Goal: Task Accomplishment & Management: Manage account settings

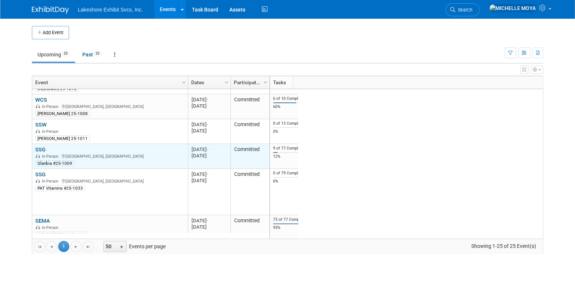
scroll to position [266, 0]
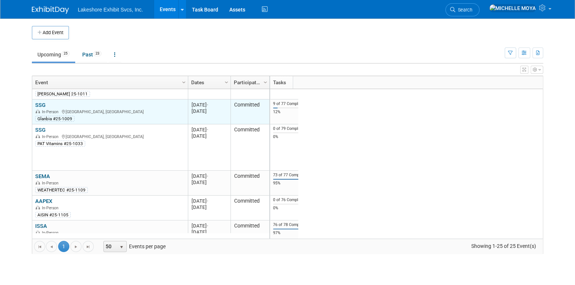
click at [39, 102] on link "SSG" at bounding box center [40, 105] width 10 height 7
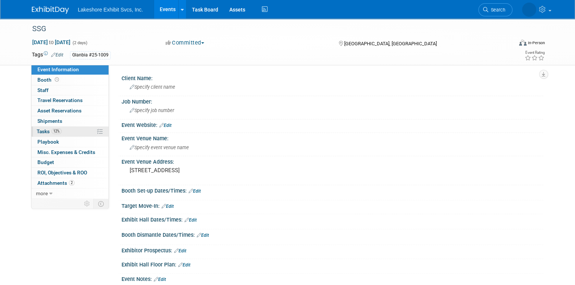
click at [55, 131] on span "12%" at bounding box center [56, 131] width 10 height 6
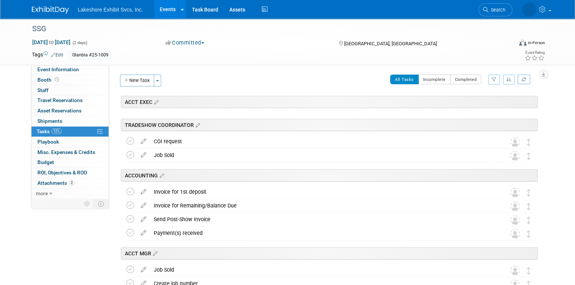
click at [490, 78] on button "button" at bounding box center [493, 79] width 11 height 10
click at [479, 103] on select "-- Select Assignee -- All unassigned tasks Assigned to me Amanda Koss Dave Desa…" at bounding box center [463, 103] width 61 height 10
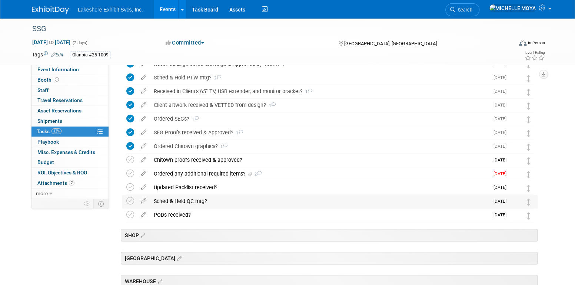
scroll to position [259, 0]
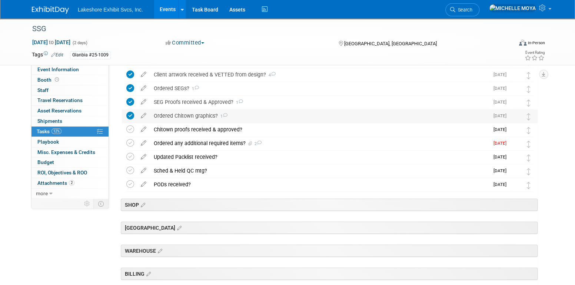
click at [196, 117] on div "Ordered Chitown graphics? 1" at bounding box center [319, 115] width 339 height 13
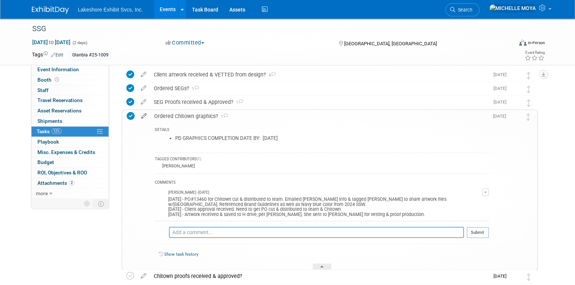
click at [146, 117] on icon at bounding box center [143, 114] width 13 height 9
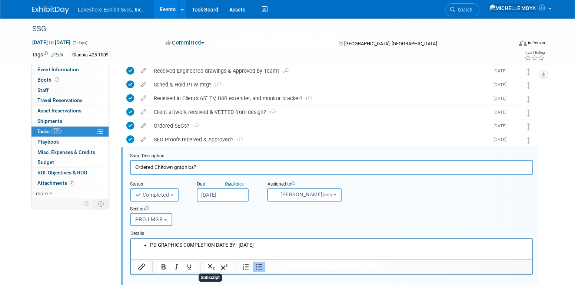
scroll to position [221, 0]
click at [197, 143] on div "SEG Proofs received & Approved? 1" at bounding box center [319, 140] width 339 height 13
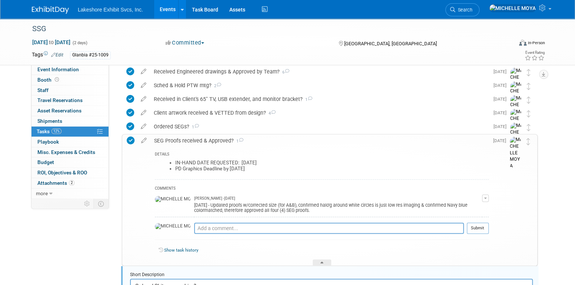
click at [197, 142] on div "SEG Proofs received & Approved? 1" at bounding box center [319, 140] width 338 height 13
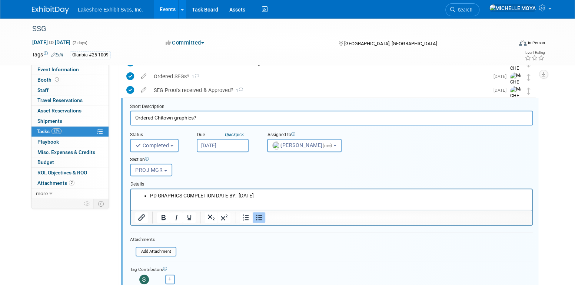
scroll to position [295, 0]
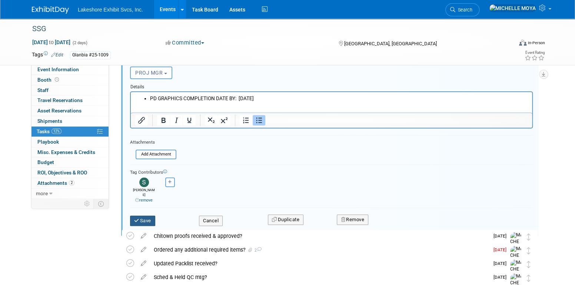
scroll to position [369, 0]
click at [150, 214] on button "Save" at bounding box center [142, 219] width 25 height 10
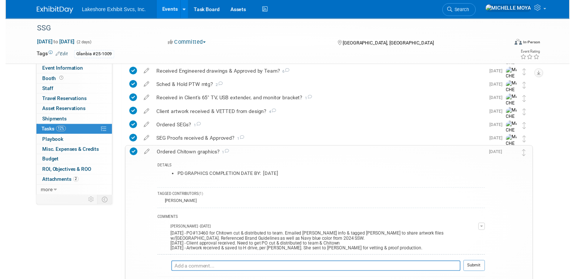
scroll to position [221, 0]
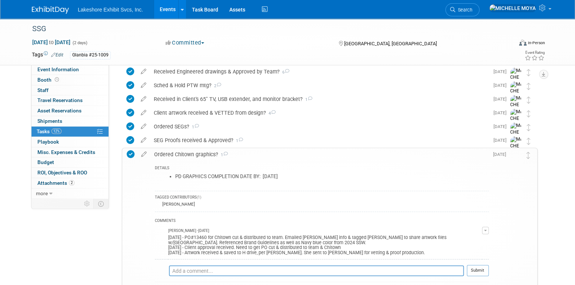
click at [190, 154] on div "Ordered Chitown graphics? 1" at bounding box center [319, 154] width 338 height 13
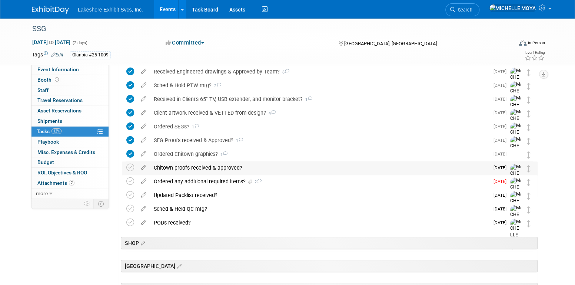
click at [160, 168] on div "Chitown proofs received & approved?" at bounding box center [319, 167] width 339 height 13
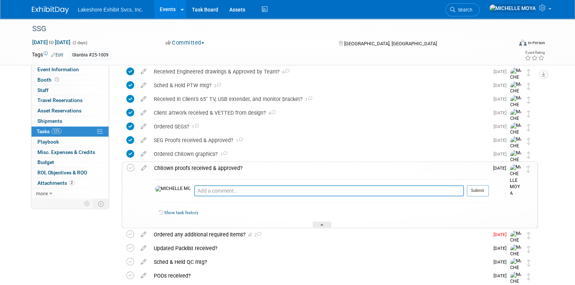
click at [143, 167] on icon at bounding box center [143, 166] width 13 height 9
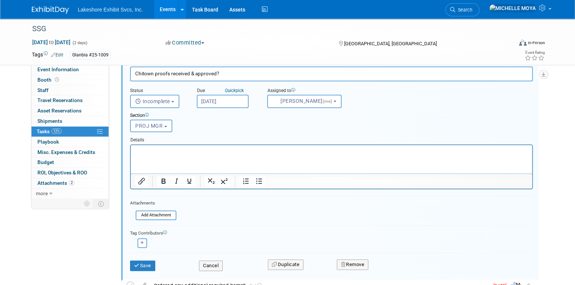
scroll to position [346, 0]
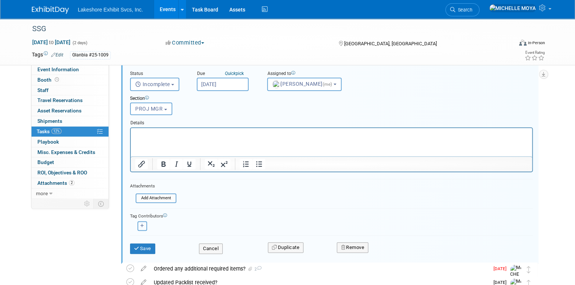
click at [144, 222] on button "button" at bounding box center [142, 226] width 10 height 10
select select
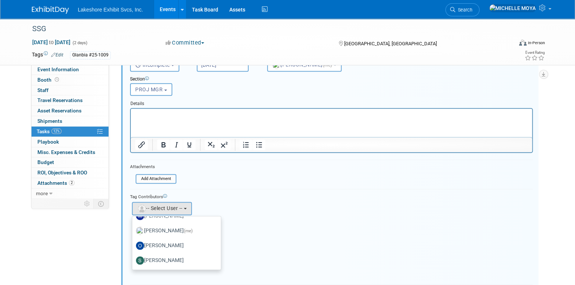
scroll to position [383, 0]
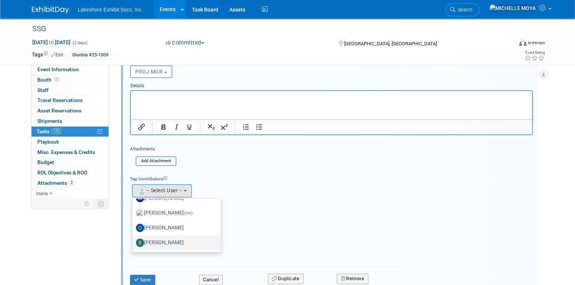
click at [177, 238] on label "Stephen Hurn" at bounding box center [174, 242] width 77 height 12
click at [133, 239] on input "Stephen Hurn" at bounding box center [131, 241] width 5 height 5
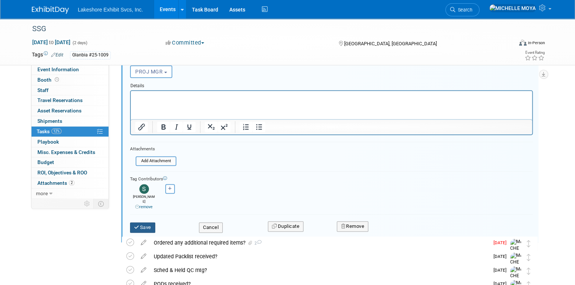
click at [142, 222] on button "Save" at bounding box center [142, 227] width 25 height 10
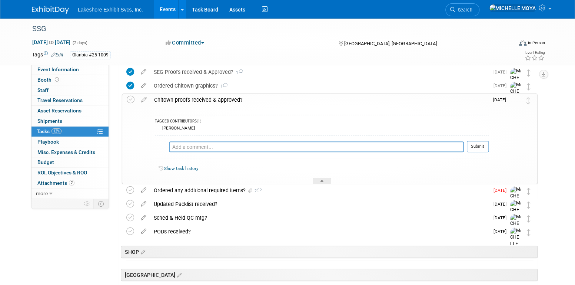
scroll to position [272, 0]
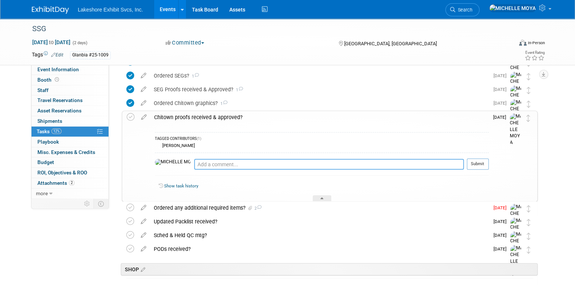
click at [194, 166] on textarea at bounding box center [329, 164] width 270 height 11
type textarea "9.18.25 - Proofs approved - ty!"
drag, startPoint x: 479, startPoint y: 164, endPoint x: 365, endPoint y: 127, distance: 119.4
click at [478, 162] on button "Submit" at bounding box center [478, 163] width 22 height 11
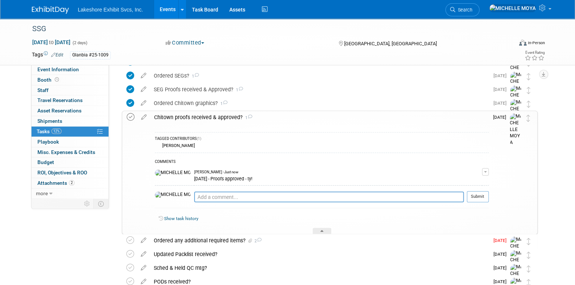
click at [134, 116] on icon at bounding box center [131, 117] width 8 height 8
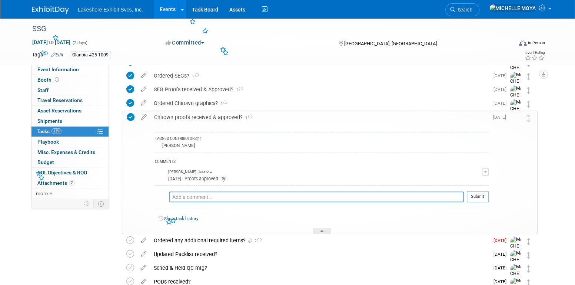
click at [194, 119] on div "Chitown proofs received & approved? 1" at bounding box center [319, 117] width 338 height 13
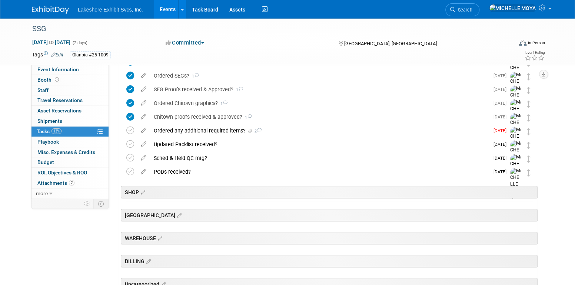
drag, startPoint x: 170, startPoint y: 10, endPoint x: 201, endPoint y: 19, distance: 31.7
click at [171, 10] on link "Events" at bounding box center [167, 9] width 27 height 19
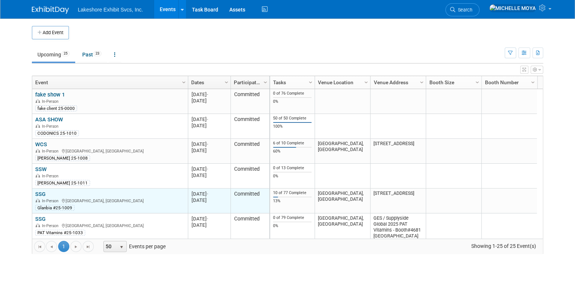
scroll to position [222, 0]
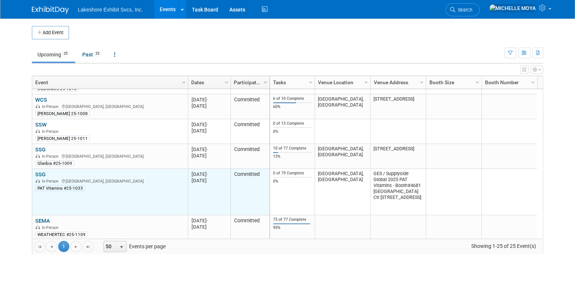
click at [40, 173] on link "SSG" at bounding box center [40, 174] width 10 height 7
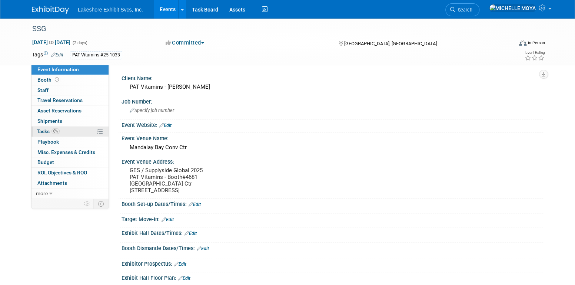
click at [67, 130] on link "0% Tasks 0%" at bounding box center [69, 131] width 77 height 10
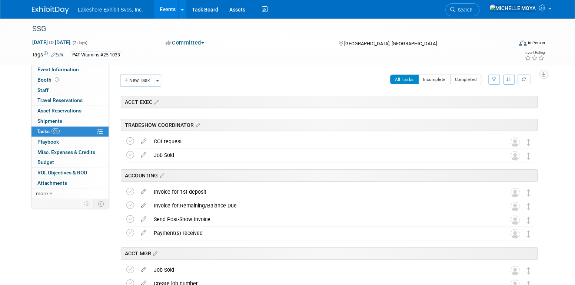
click at [492, 79] on icon "button" at bounding box center [494, 79] width 5 height 4
click at [475, 104] on select "-- Select Assignee -- All unassigned tasks Assigned to me Amanda Koss Dave Desa…" at bounding box center [463, 103] width 61 height 10
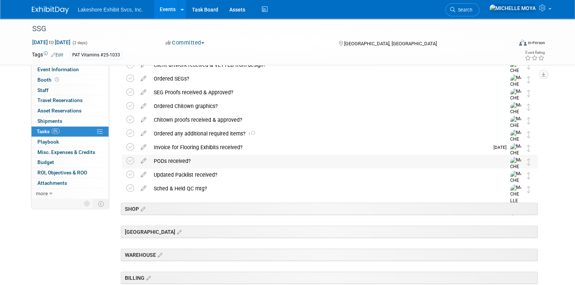
scroll to position [259, 0]
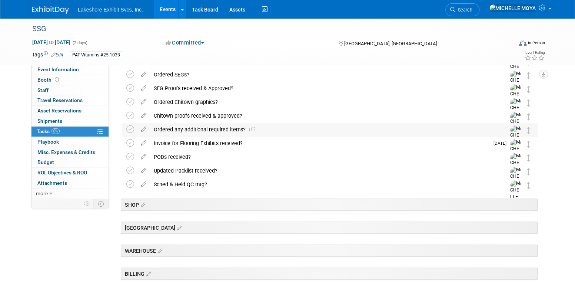
click at [217, 134] on div "Ordered any additional required items? 1" at bounding box center [322, 129] width 345 height 13
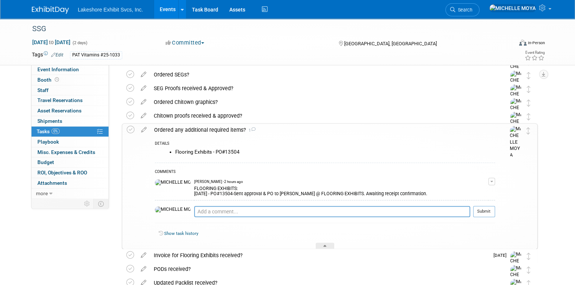
click at [491, 179] on button "button" at bounding box center [491, 180] width 7 height 7
click at [467, 187] on link "Edit Comment" at bounding box center [465, 192] width 59 height 10
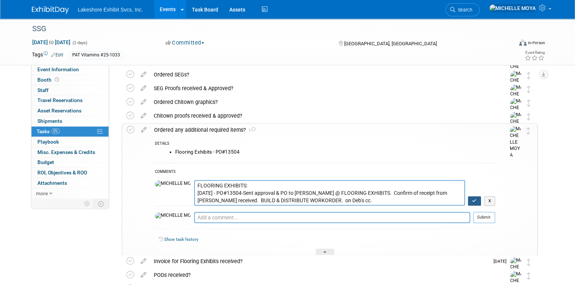
type textarea "FLOORING EXHIBITS: 9.18.25 - PO#13504-Sent approval & PO to Ashley @ FLOORING E…"
click at [475, 196] on button "button" at bounding box center [474, 201] width 13 height 10
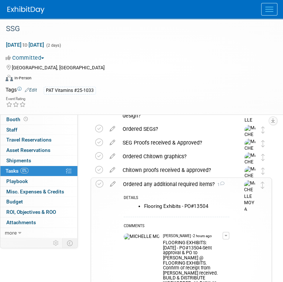
click at [178, 54] on div "Committed Committed Considering Not Going" at bounding box center [137, 58] width 263 height 8
